Goal: Task Accomplishment & Management: Manage account settings

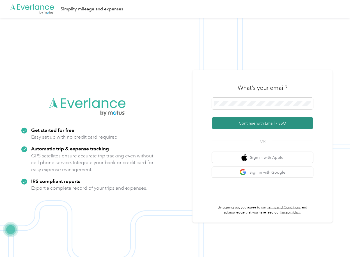
click at [225, 124] on button "Continue with Email / SSO" at bounding box center [262, 123] width 101 height 12
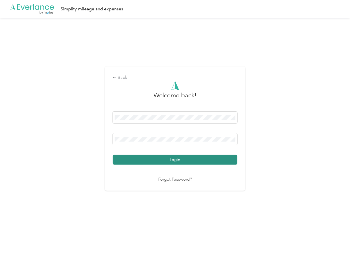
click at [139, 160] on button "Login" at bounding box center [175, 160] width 125 height 10
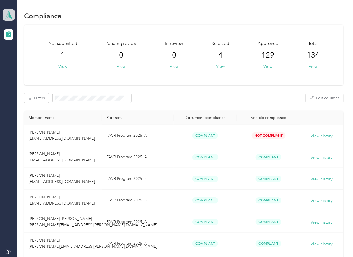
click at [7, 17] on icon at bounding box center [8, 15] width 8 height 8
click at [34, 61] on div "Log out" at bounding box center [61, 59] width 110 height 10
